Goal: Information Seeking & Learning: Learn about a topic

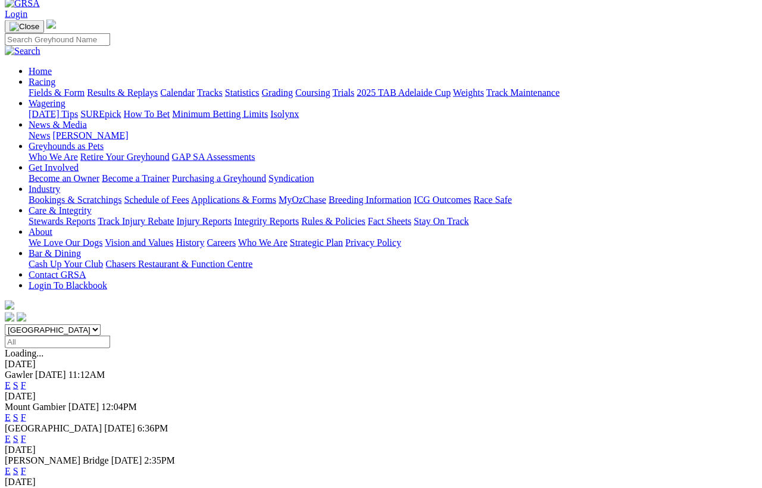
scroll to position [64, 0]
click at [26, 434] on link "F" at bounding box center [23, 439] width 5 height 10
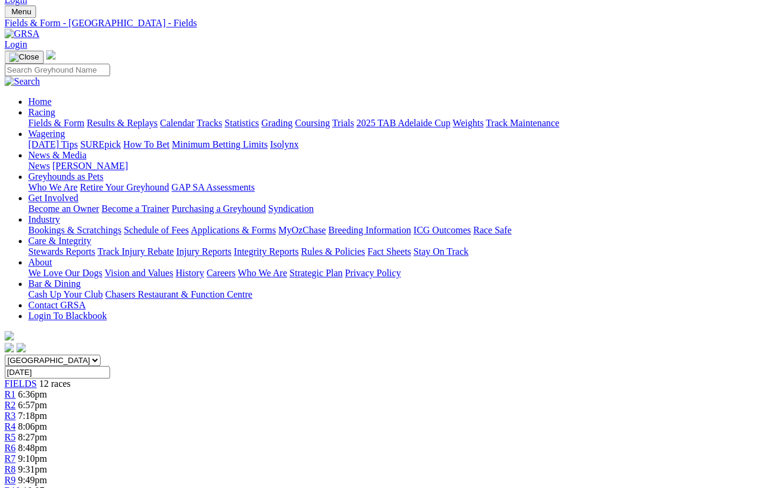
scroll to position [0, 13]
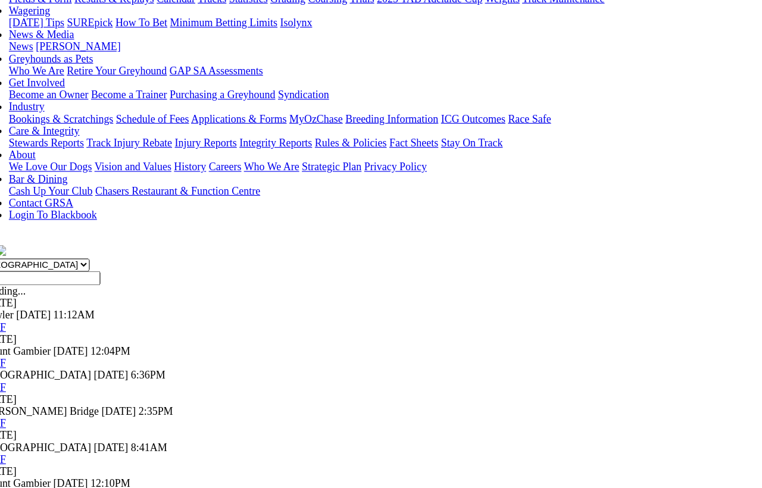
scroll to position [158, 0]
click at [26, 318] on link "F" at bounding box center [23, 323] width 5 height 10
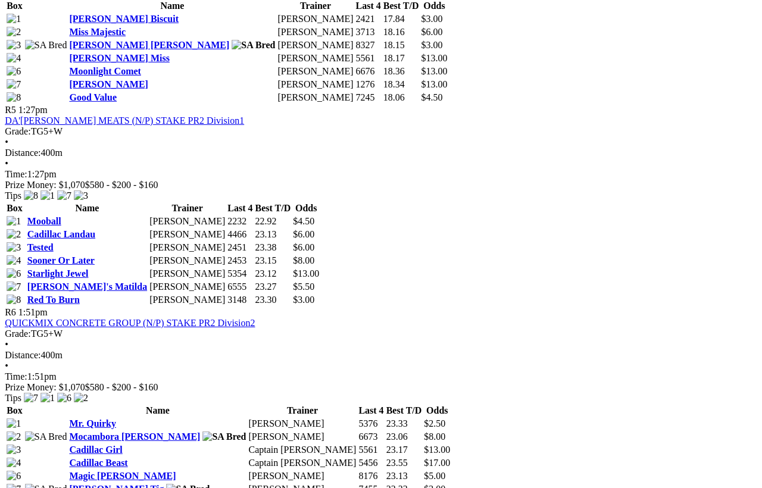
scroll to position [1286, 0]
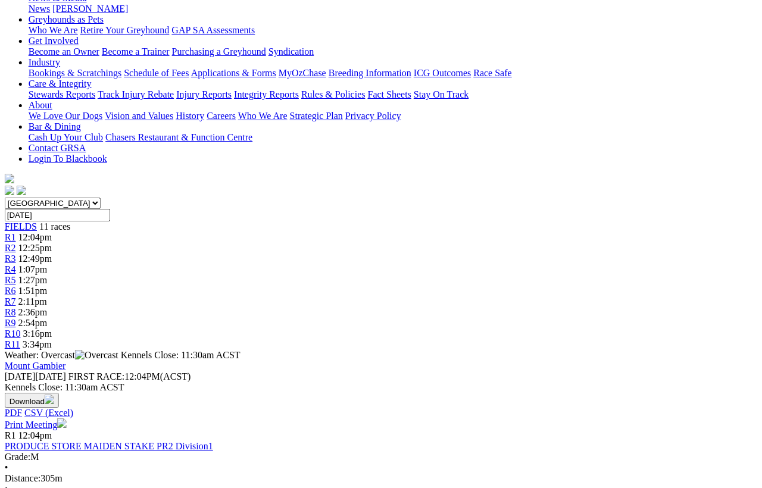
scroll to position [0, 20]
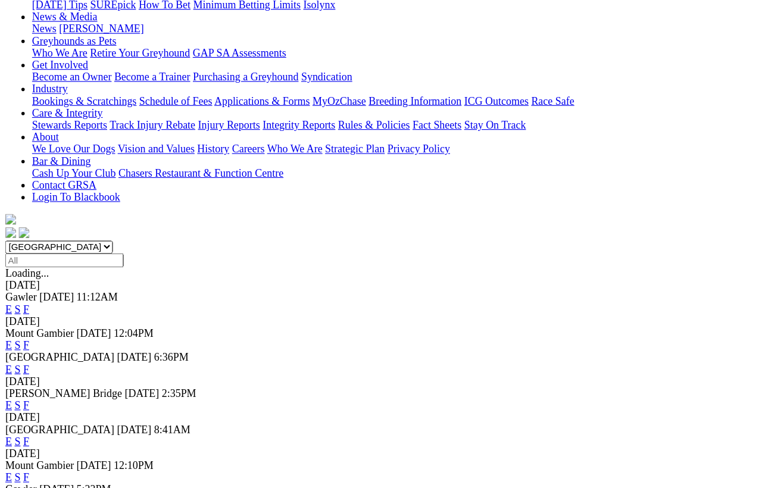
scroll to position [174, 21]
click at [26, 356] on link "F" at bounding box center [23, 361] width 5 height 10
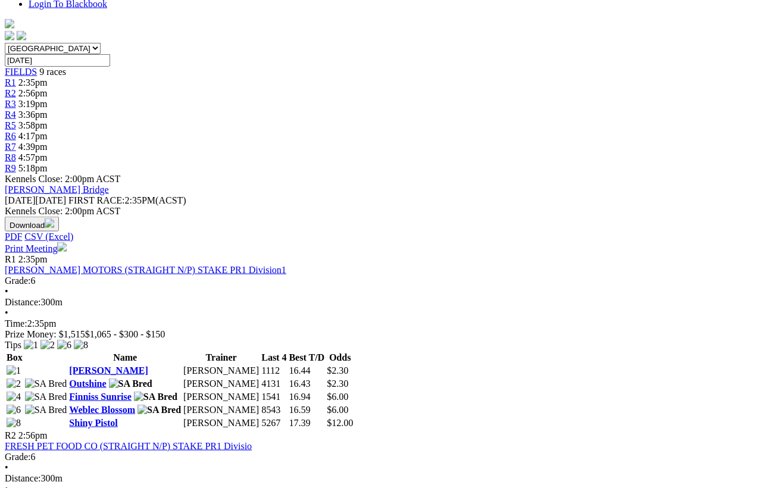
scroll to position [347, 0]
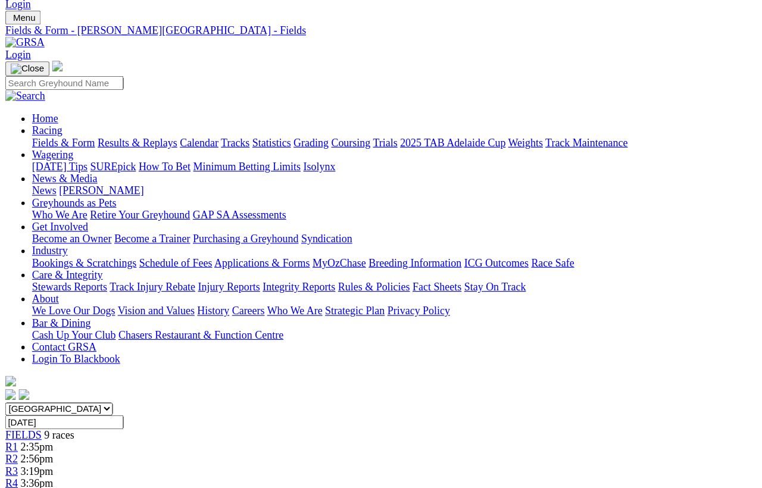
scroll to position [0, 41]
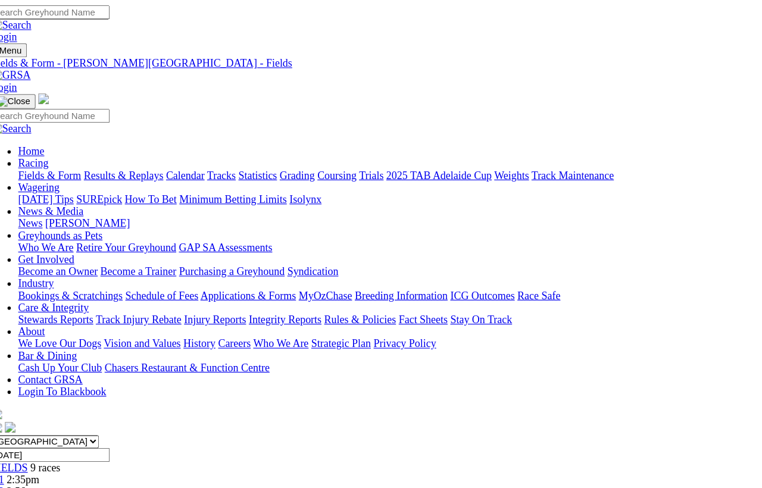
scroll to position [0, 0]
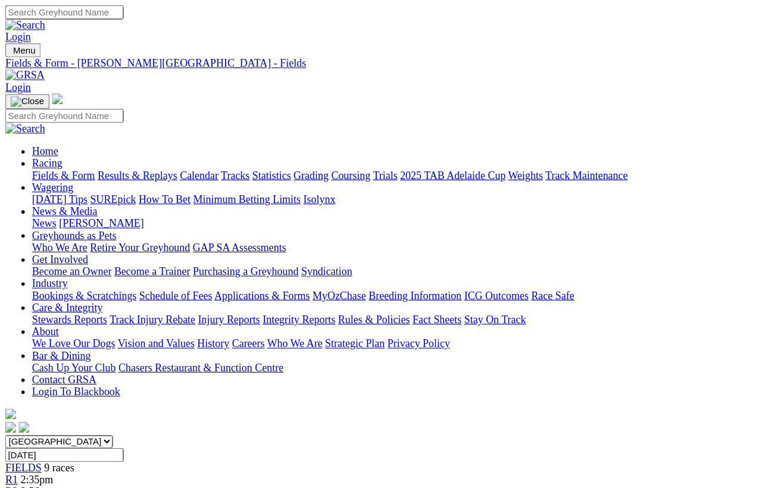
click at [40, 151] on link "Fields & Form" at bounding box center [57, 156] width 56 height 10
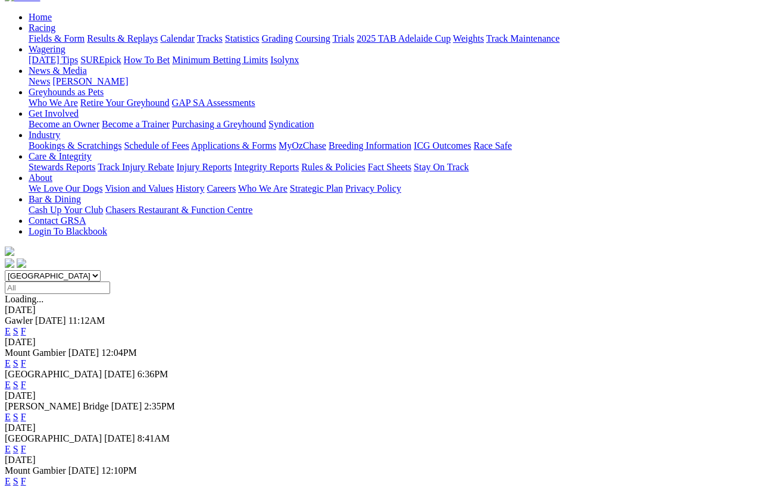
scroll to position [118, 0]
click at [26, 434] on link "F" at bounding box center [23, 449] width 5 height 10
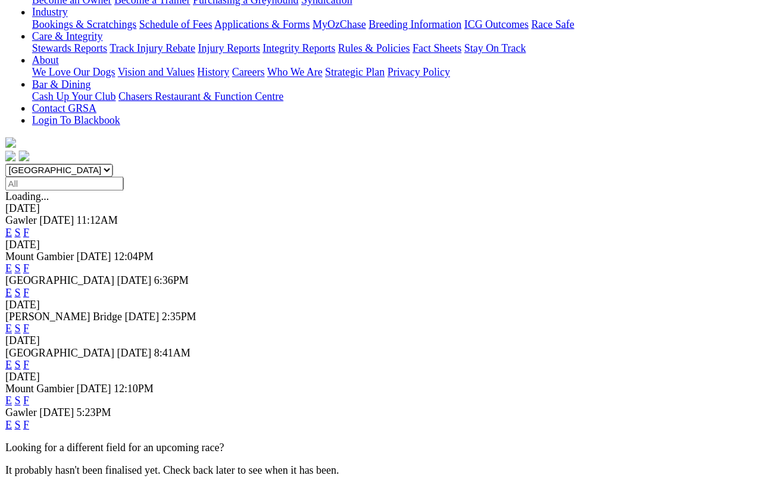
scroll to position [236, 0]
click at [26, 380] on link "F" at bounding box center [23, 385] width 5 height 10
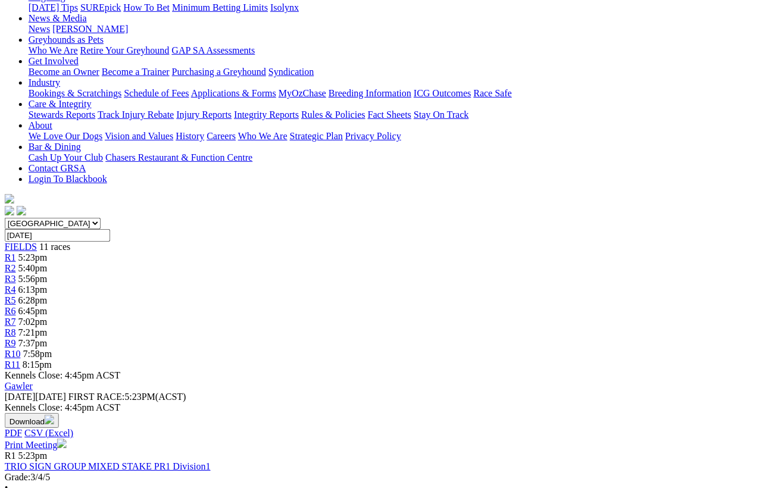
scroll to position [0, 2]
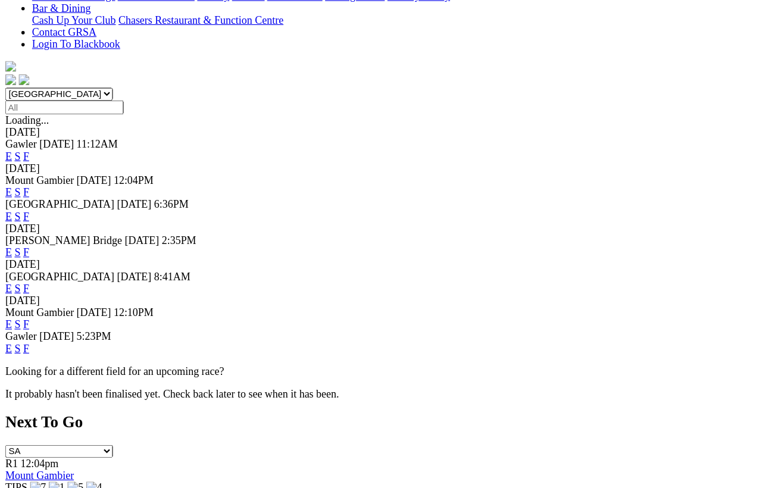
scroll to position [310, 0]
click at [26, 305] on link "F" at bounding box center [23, 310] width 5 height 10
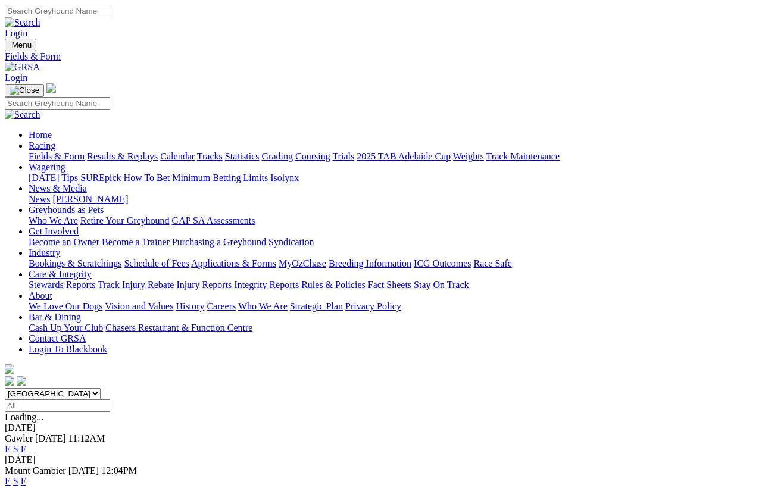
scroll to position [333, 0]
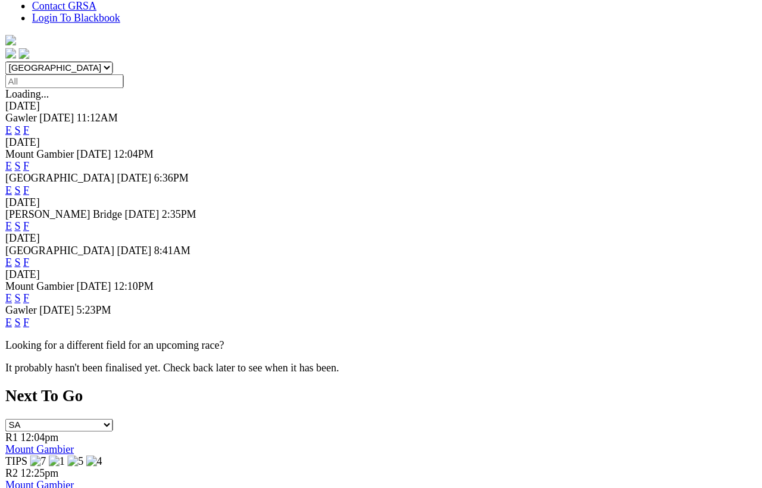
click at [26, 261] on link "F" at bounding box center [23, 266] width 5 height 10
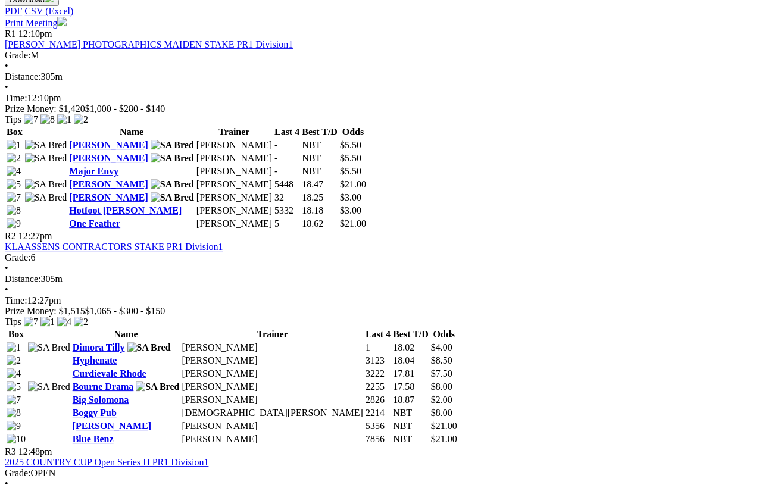
scroll to position [602, 0]
